Goal: Transaction & Acquisition: Purchase product/service

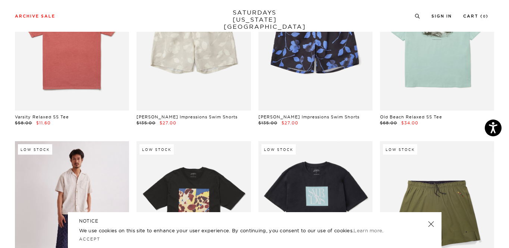
scroll to position [2775, 0]
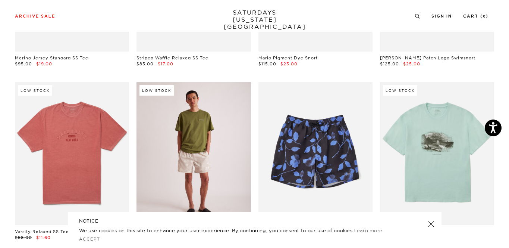
click at [200, 116] on link at bounding box center [193, 153] width 114 height 143
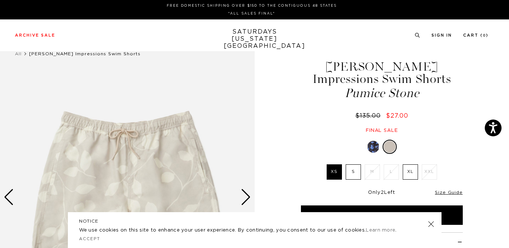
click at [411, 175] on label "XL" at bounding box center [410, 171] width 15 height 15
click at [0, 0] on input "XL" at bounding box center [0, 0] width 0 height 0
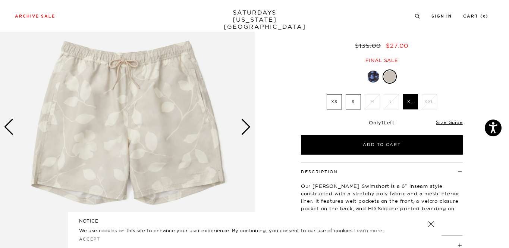
scroll to position [58, 0]
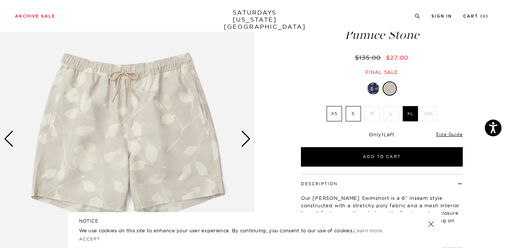
click at [248, 142] on div "Next slide" at bounding box center [246, 139] width 10 height 16
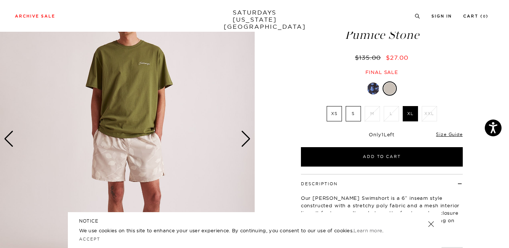
click at [248, 142] on div "Next slide" at bounding box center [246, 139] width 10 height 16
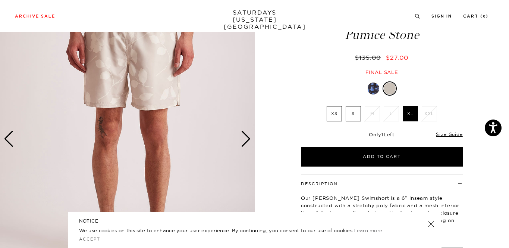
click at [248, 142] on div "Next slide" at bounding box center [246, 139] width 10 height 16
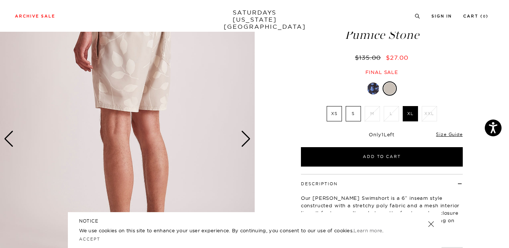
click at [248, 142] on div "Next slide" at bounding box center [246, 139] width 10 height 16
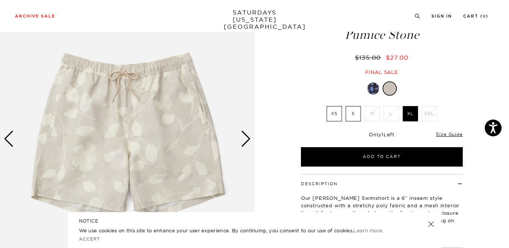
click at [248, 142] on div "Next slide" at bounding box center [246, 139] width 10 height 16
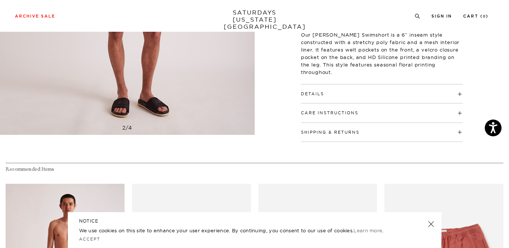
scroll to position [0, 0]
